Goal: Task Accomplishment & Management: Use online tool/utility

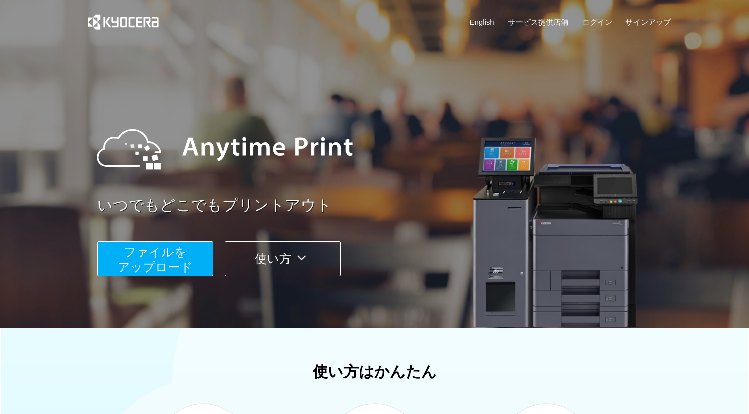
click at [185, 256] on button "ファイルを ​​アップロード" at bounding box center [155, 258] width 116 height 35
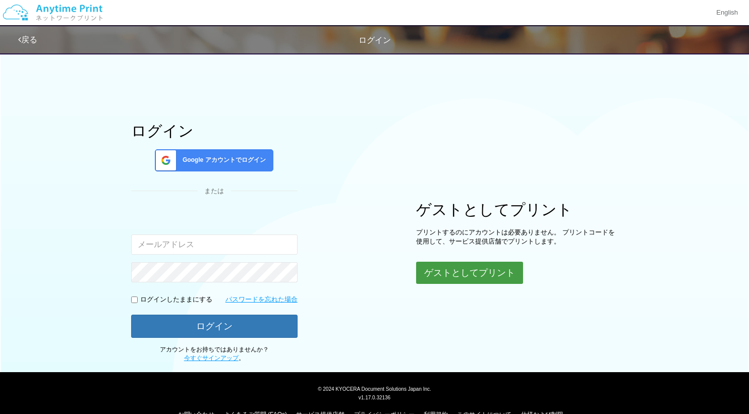
click at [470, 268] on button "ゲストとしてプリント" at bounding box center [469, 273] width 107 height 22
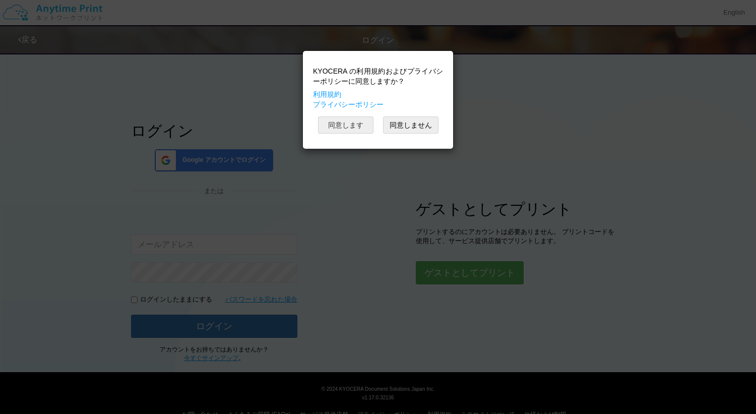
click at [361, 128] on button "同意します" at bounding box center [345, 124] width 55 height 17
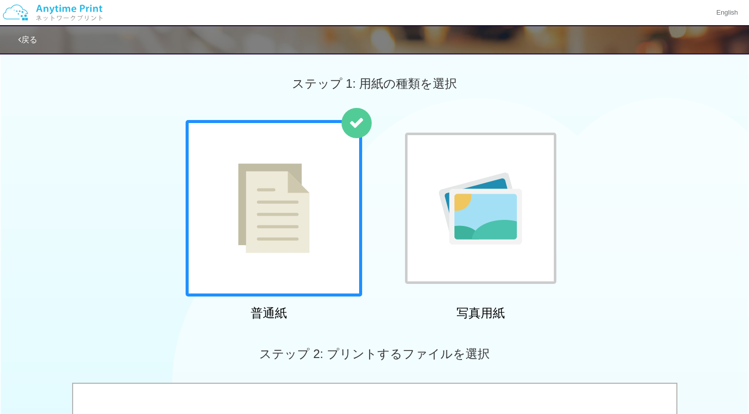
click at [285, 243] on img at bounding box center [274, 208] width 72 height 90
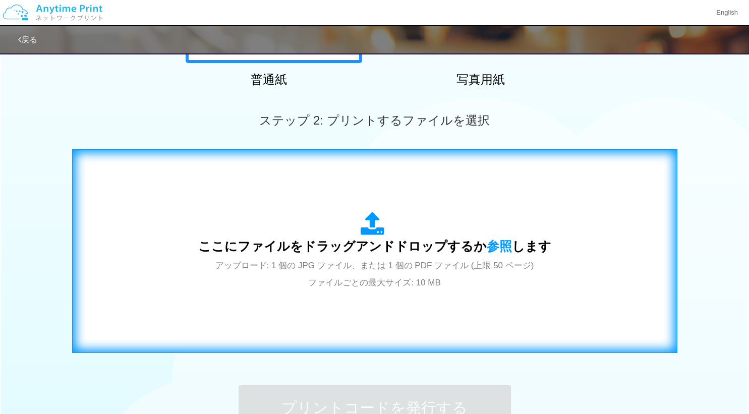
scroll to position [302, 0]
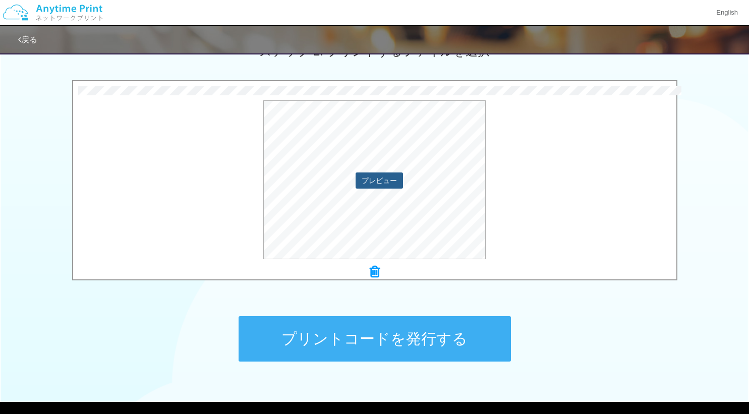
click at [363, 182] on button "プレビュー" at bounding box center [378, 180] width 47 height 16
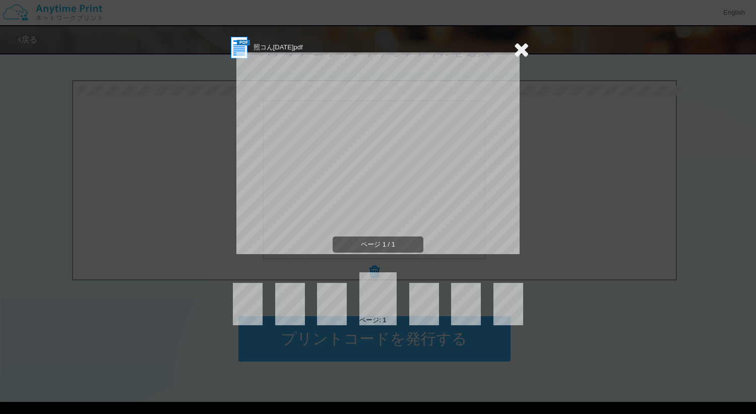
click at [518, 51] on icon at bounding box center [522, 49] width 16 height 20
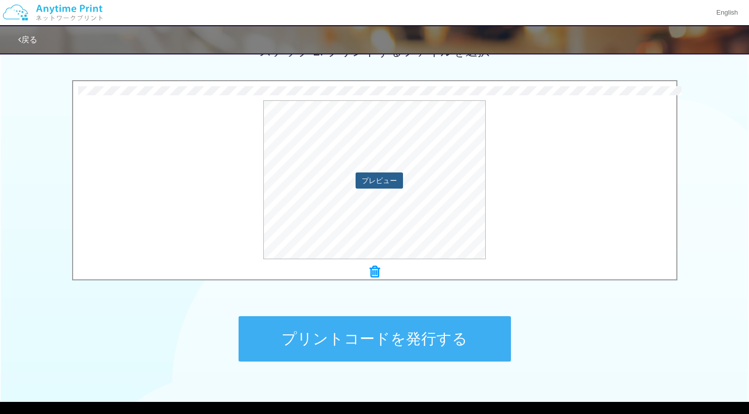
click at [389, 179] on button "プレビュー" at bounding box center [378, 180] width 47 height 16
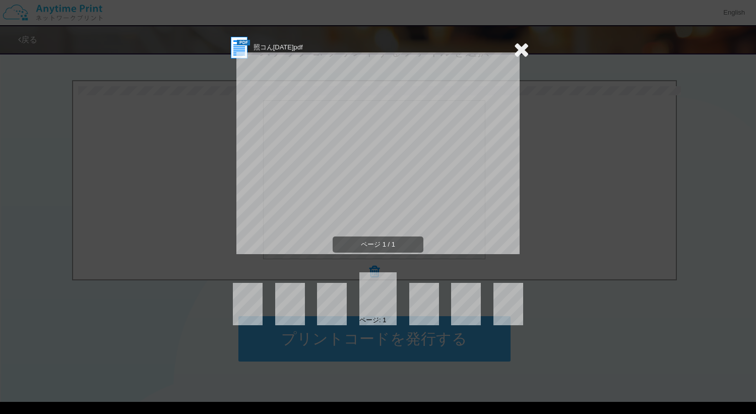
click at [524, 47] on icon at bounding box center [522, 49] width 16 height 20
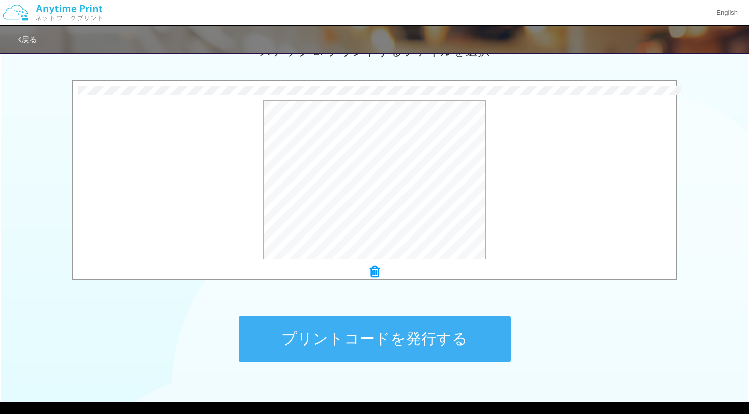
click at [374, 272] on icon at bounding box center [375, 271] width 10 height 13
click at [388, 177] on button "プレビュー" at bounding box center [378, 180] width 47 height 16
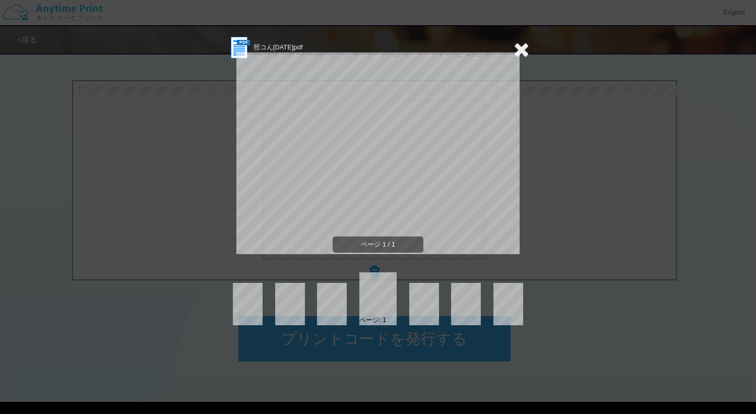
click at [364, 242] on span "ページ 1 / 1" at bounding box center [378, 244] width 91 height 17
click at [521, 51] on icon at bounding box center [522, 49] width 16 height 20
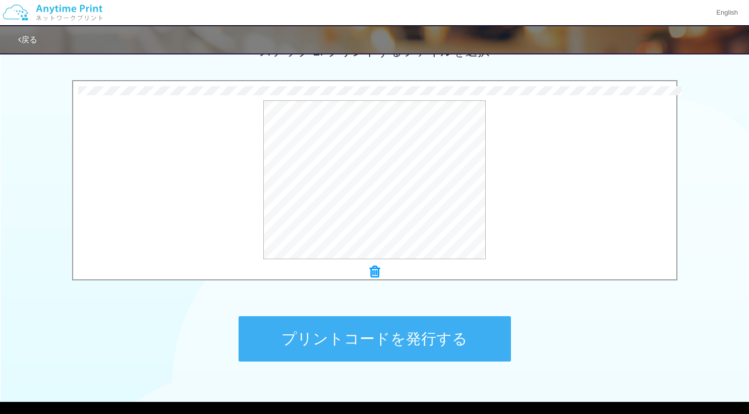
click at [372, 275] on icon at bounding box center [375, 271] width 10 height 13
click at [372, 180] on button "プレビュー" at bounding box center [378, 180] width 47 height 16
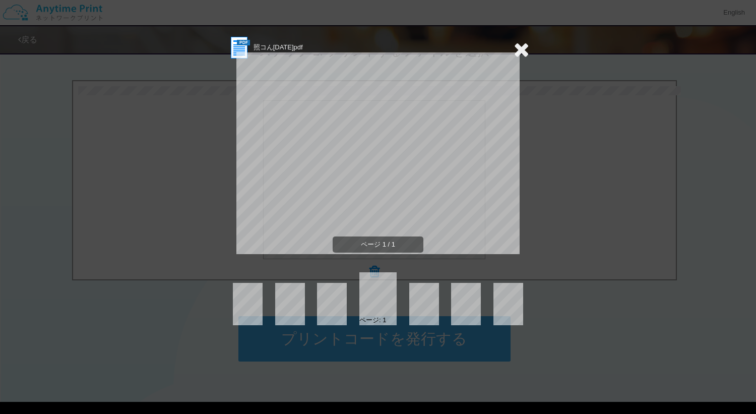
click at [521, 47] on icon at bounding box center [522, 49] width 16 height 20
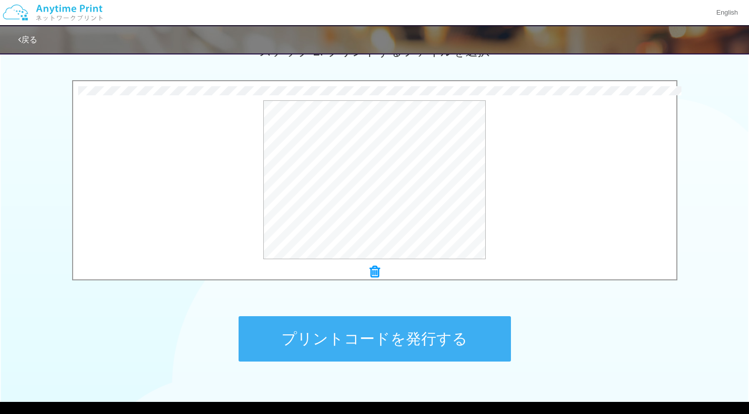
click at [389, 335] on button "プリントコードを発行する" at bounding box center [374, 338] width 272 height 45
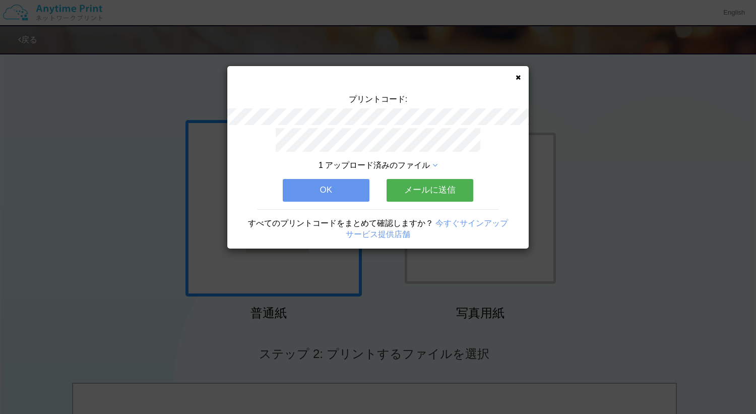
click at [316, 186] on button "OK" at bounding box center [326, 190] width 87 height 22
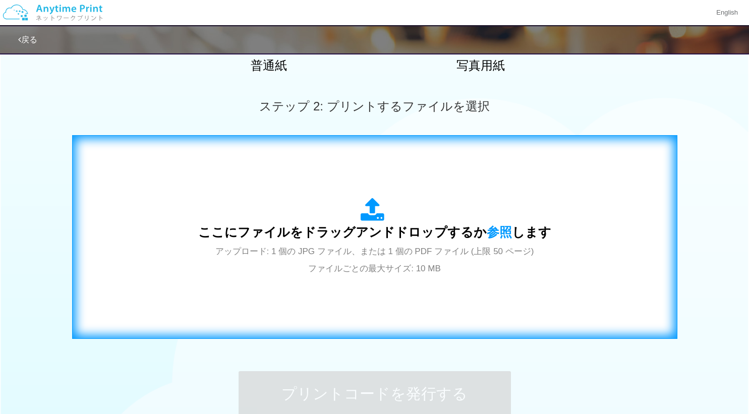
scroll to position [302, 0]
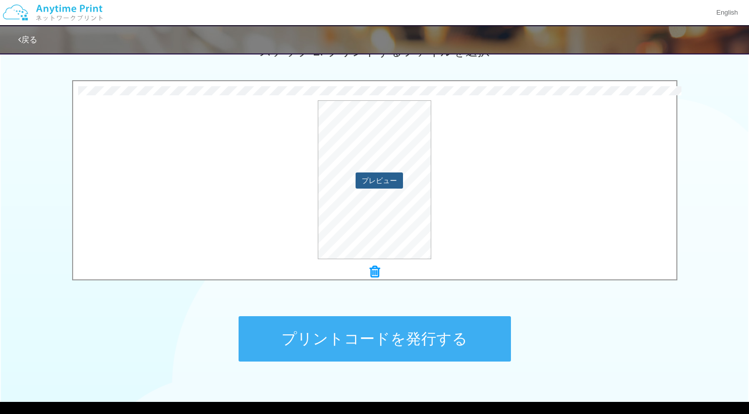
click at [372, 179] on button "プレビュー" at bounding box center [378, 180] width 47 height 16
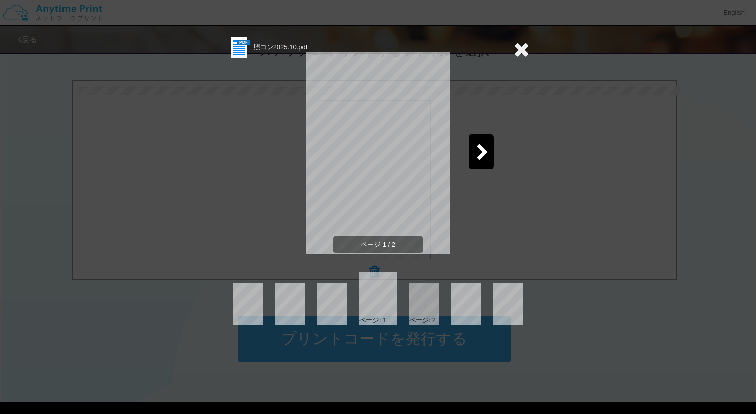
click at [479, 157] on icon at bounding box center [482, 153] width 13 height 18
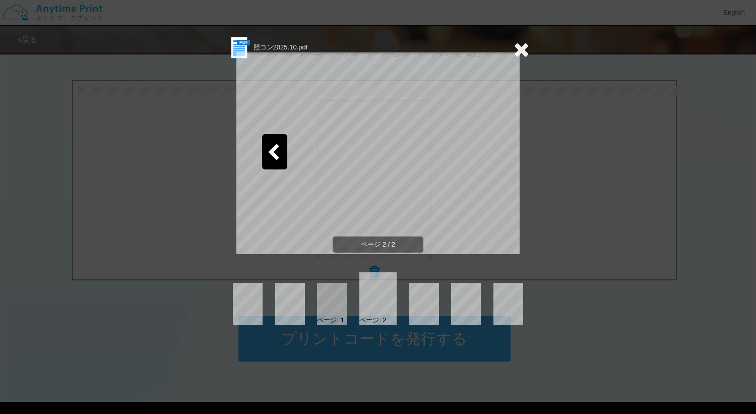
click at [523, 51] on icon at bounding box center [522, 49] width 16 height 20
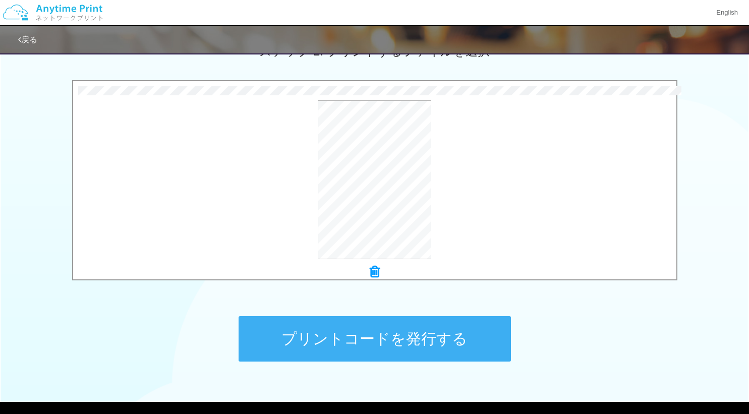
click at [374, 274] on icon at bounding box center [375, 271] width 10 height 13
click at [376, 184] on button "プレビュー" at bounding box center [378, 180] width 47 height 16
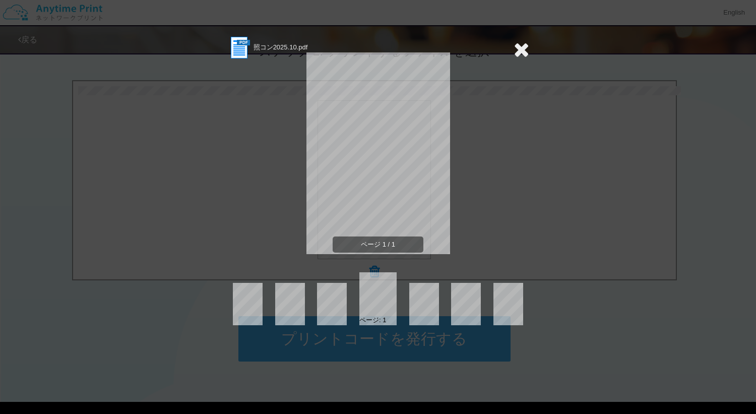
click at [519, 50] on icon at bounding box center [522, 49] width 16 height 20
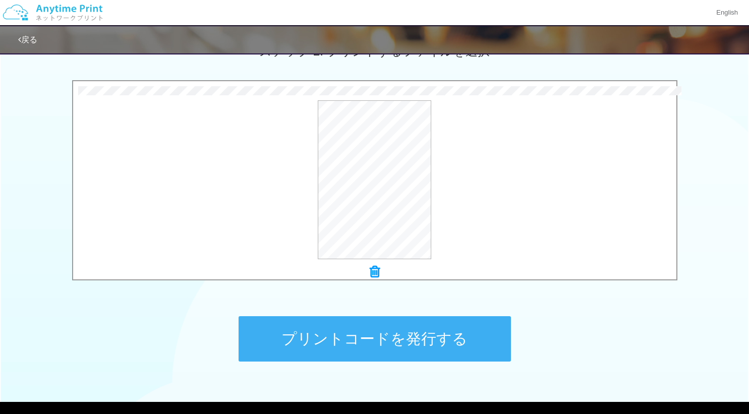
click at [371, 342] on button "プリントコードを発行する" at bounding box center [374, 338] width 272 height 45
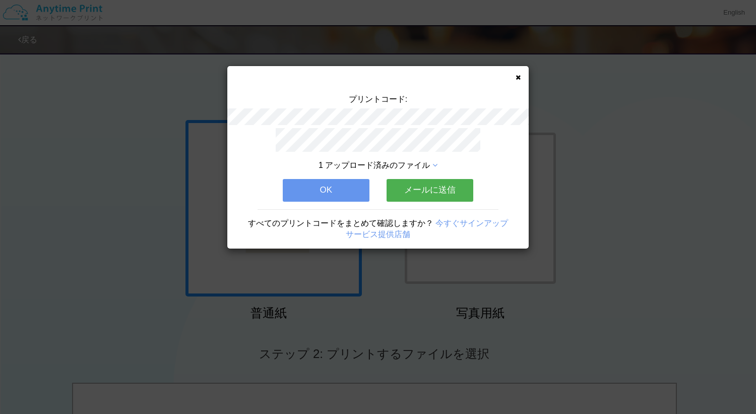
click at [358, 194] on button "OK" at bounding box center [326, 190] width 87 height 22
